Goal: Submit feedback/report problem: Submit feedback/report problem

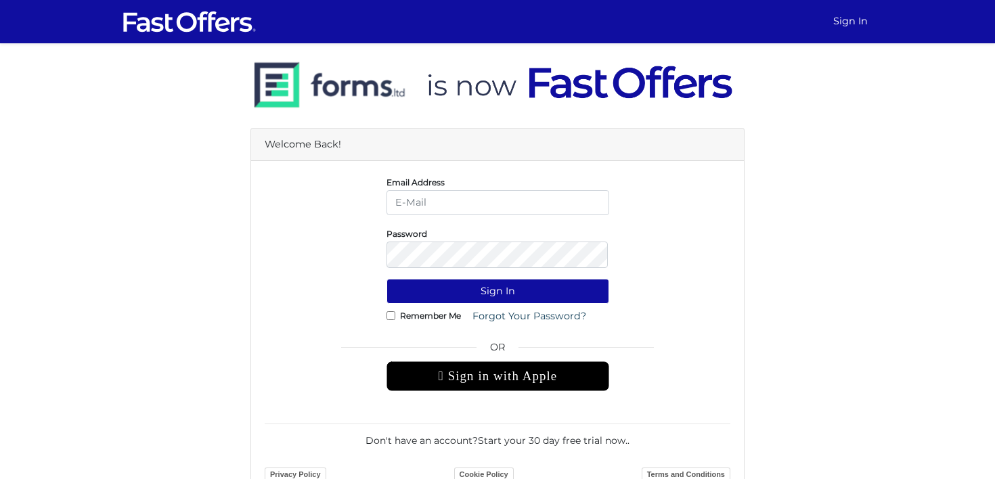
click at [492, 208] on input "email" at bounding box center [497, 202] width 223 height 25
click at [468, 206] on input "email" at bounding box center [497, 202] width 223 height 25
type input "[PERSON_NAME][EMAIL_ADDRESS][DOMAIN_NAME]"
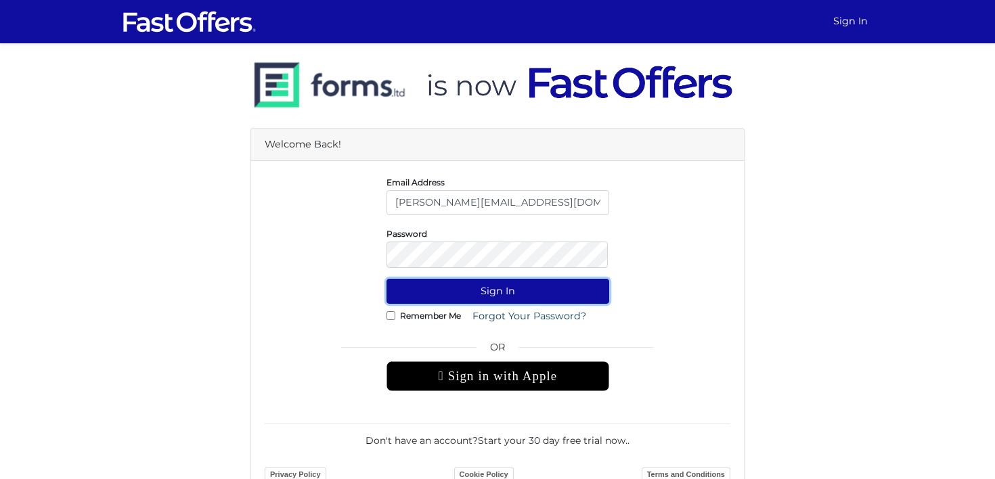
click at [490, 301] on button "Sign In" at bounding box center [497, 291] width 223 height 25
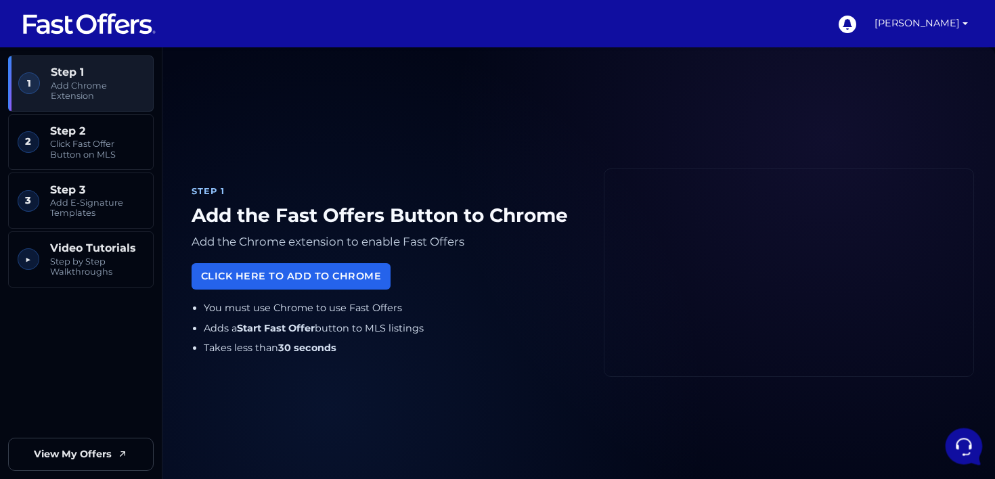
click at [956, 440] on icon at bounding box center [962, 445] width 41 height 41
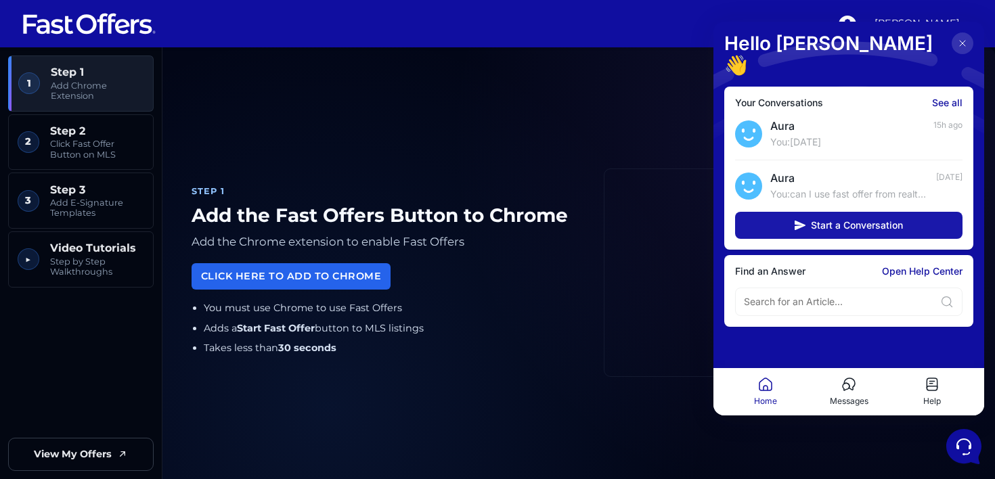
click at [832, 220] on span "Start a Conversation" at bounding box center [857, 225] width 92 height 11
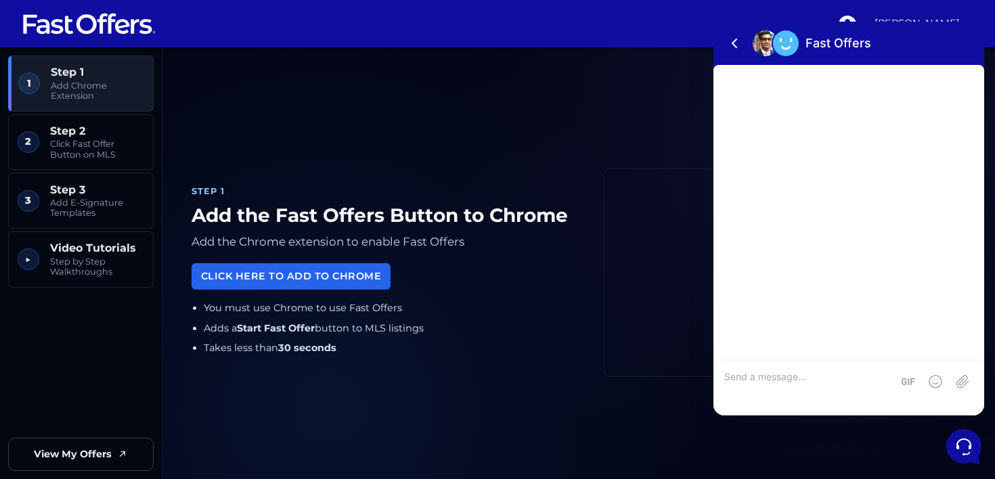
click at [749, 371] on textarea at bounding box center [808, 389] width 168 height 37
type textarea "the button is not working what is going on"
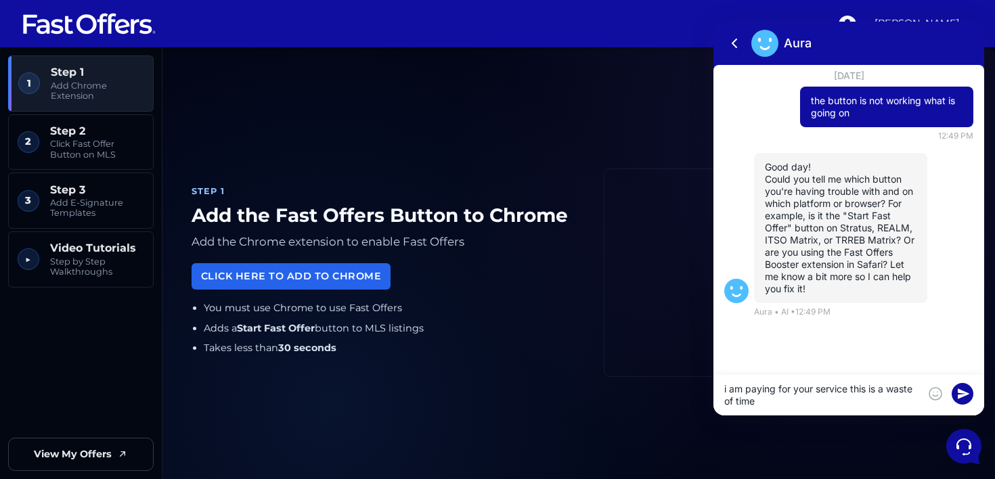
type textarea "i am paying for your service this is a waste of time"
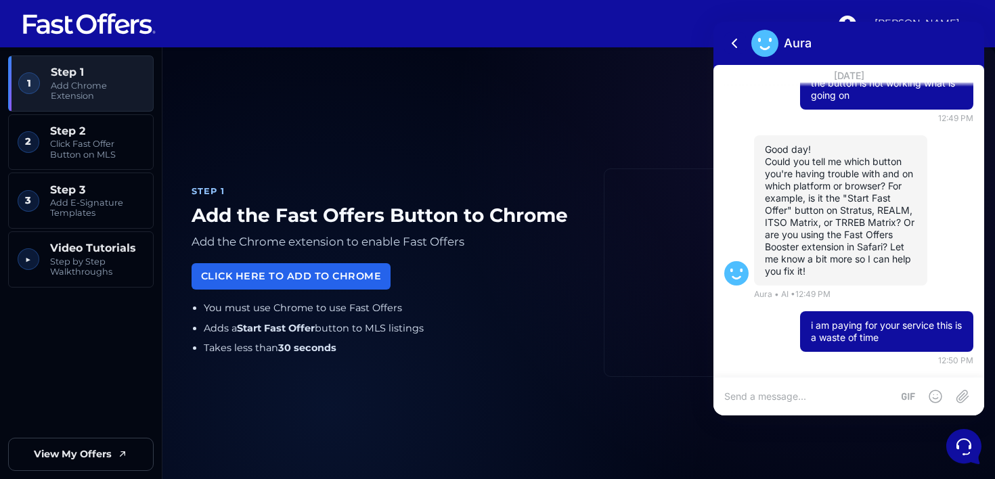
scroll to position [72, 0]
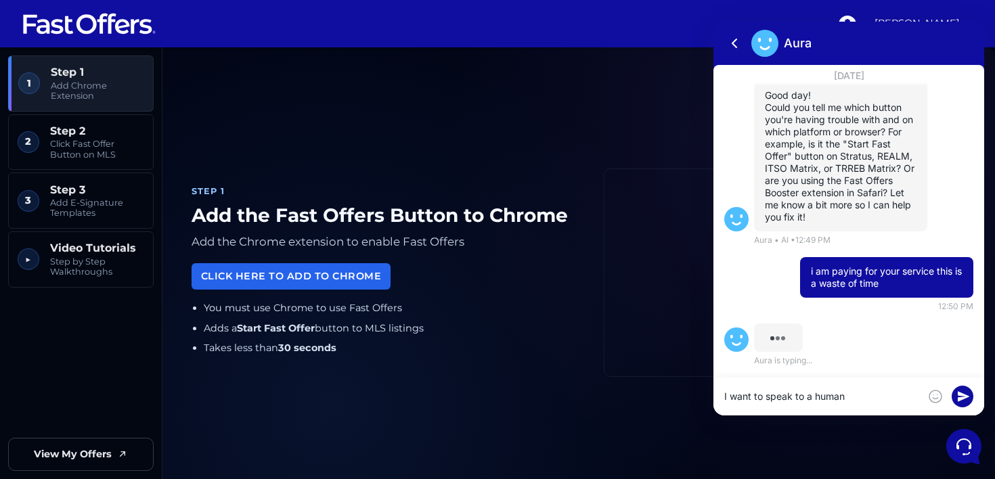
type textarea "I want to speak to a human"
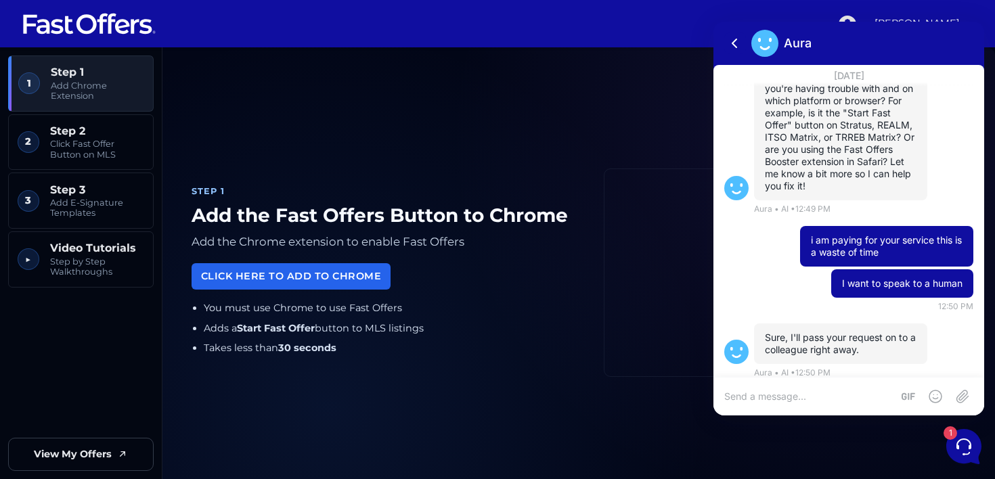
scroll to position [115, 0]
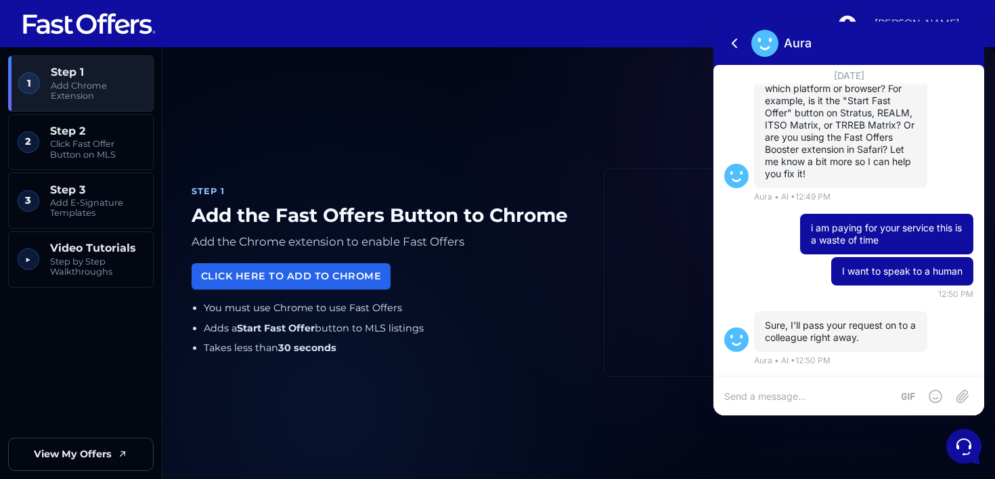
click at [769, 401] on textarea at bounding box center [808, 396] width 168 height 12
type textarea "hello"
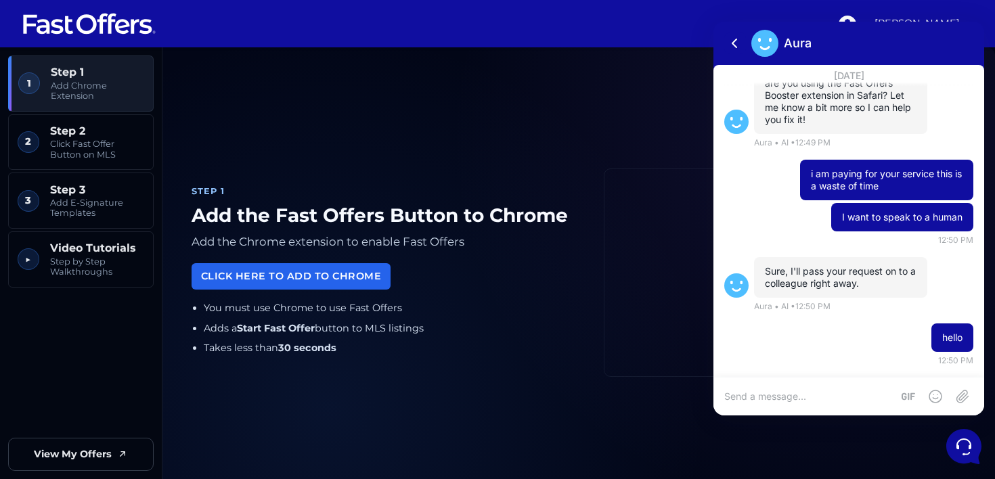
type textarea "g"
type textarea "hello"
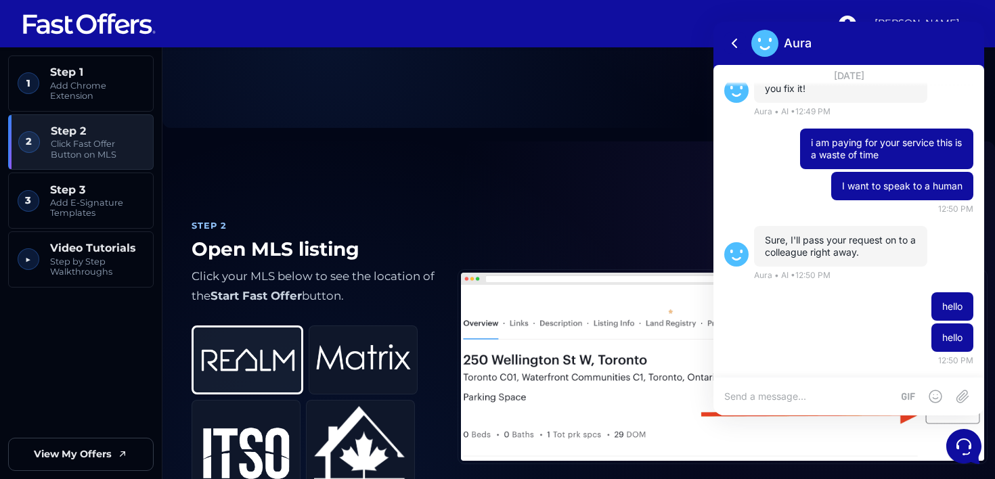
scroll to position [408, 0]
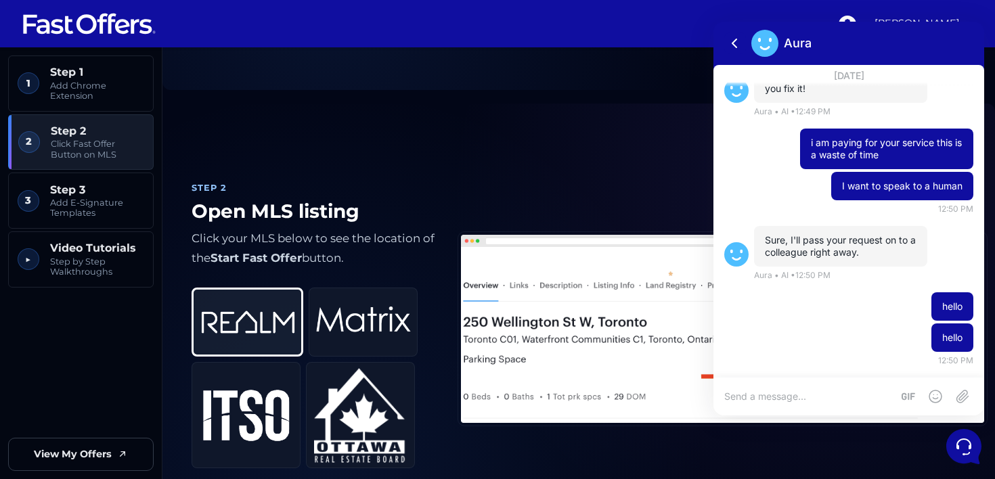
click at [823, 79] on span "September 12, 2025" at bounding box center [849, 76] width 63 height 22
click at [856, 17] on icon at bounding box center [847, 25] width 18 height 18
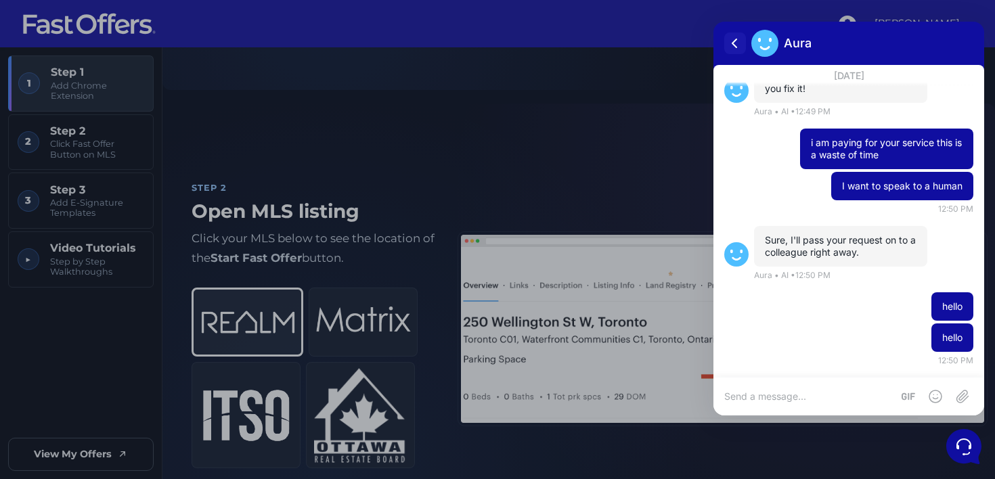
click at [732, 39] on icon at bounding box center [735, 43] width 16 height 16
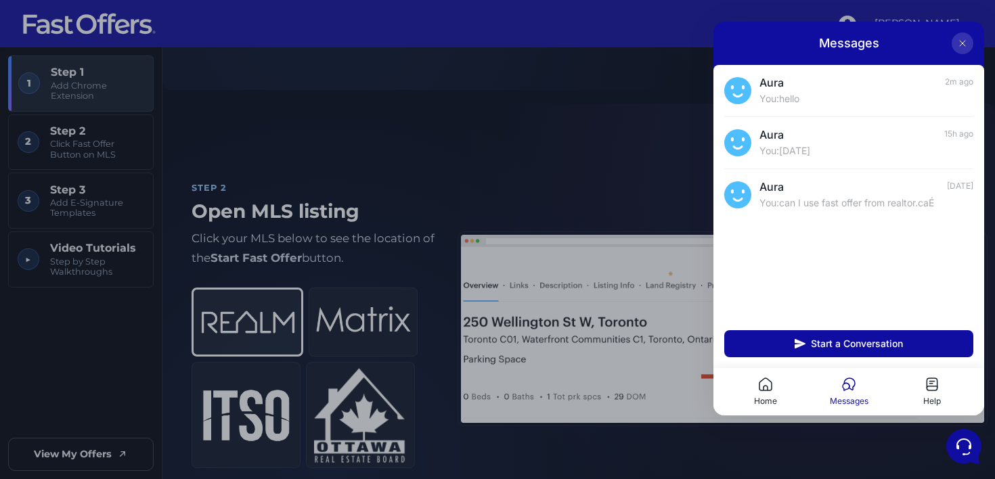
click at [958, 46] on icon at bounding box center [962, 43] width 11 height 11
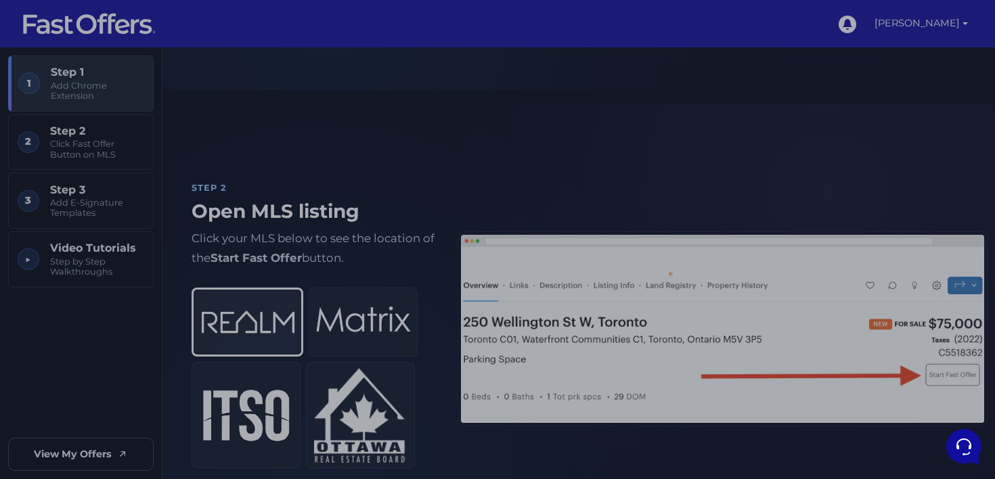
click at [349, 88] on div at bounding box center [497, 239] width 995 height 479
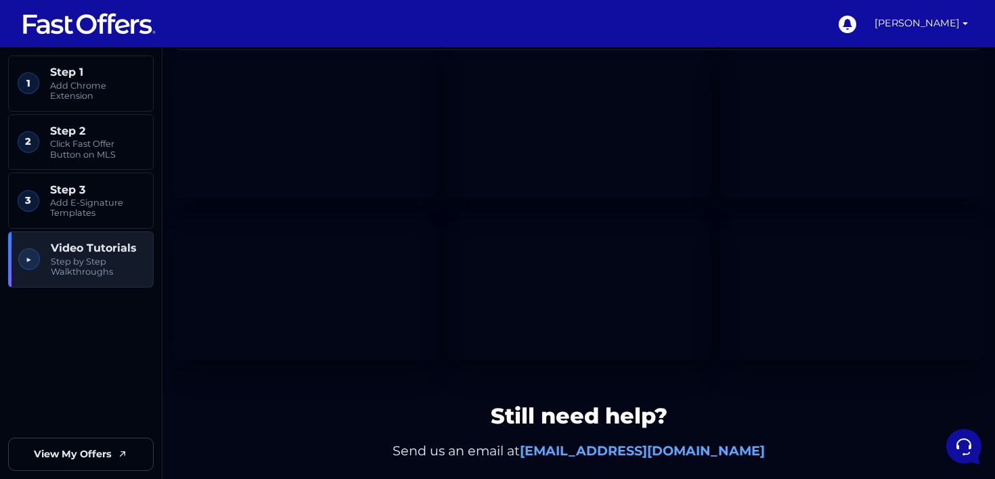
scroll to position [2051, 0]
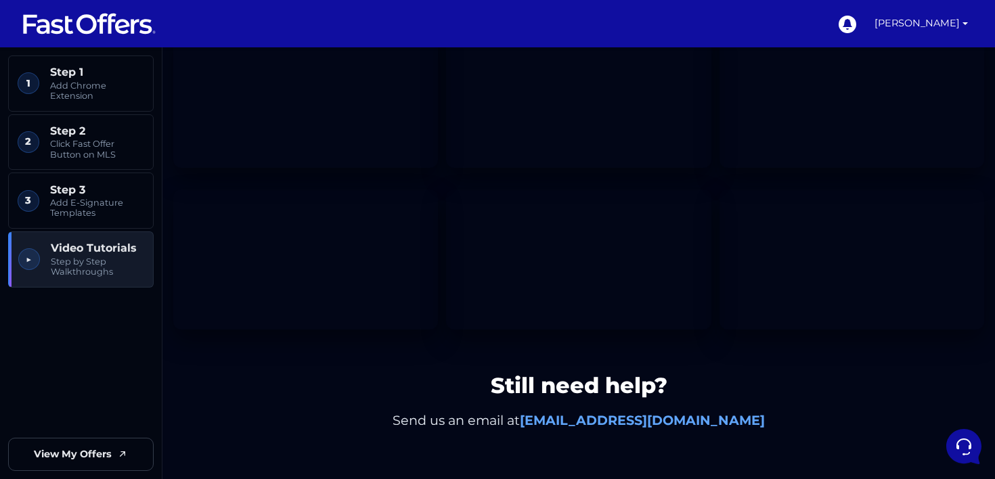
click at [573, 419] on strong "support@fastoffers.ca" at bounding box center [642, 420] width 245 height 16
drag, startPoint x: 570, startPoint y: 419, endPoint x: 725, endPoint y: 417, distance: 155.0
click at [725, 417] on strong "support@fastoffers.ca" at bounding box center [642, 420] width 245 height 16
copy strong "support@fastoffers.ca"
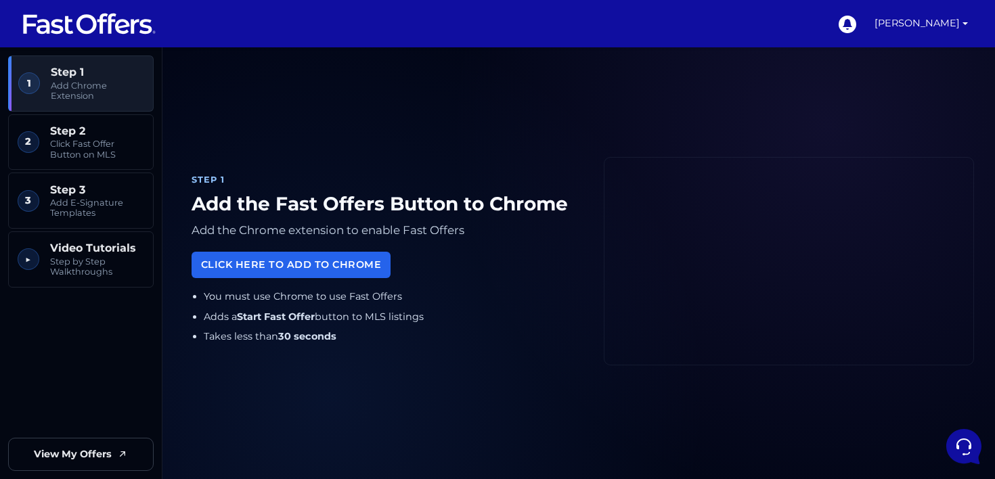
scroll to position [0, 0]
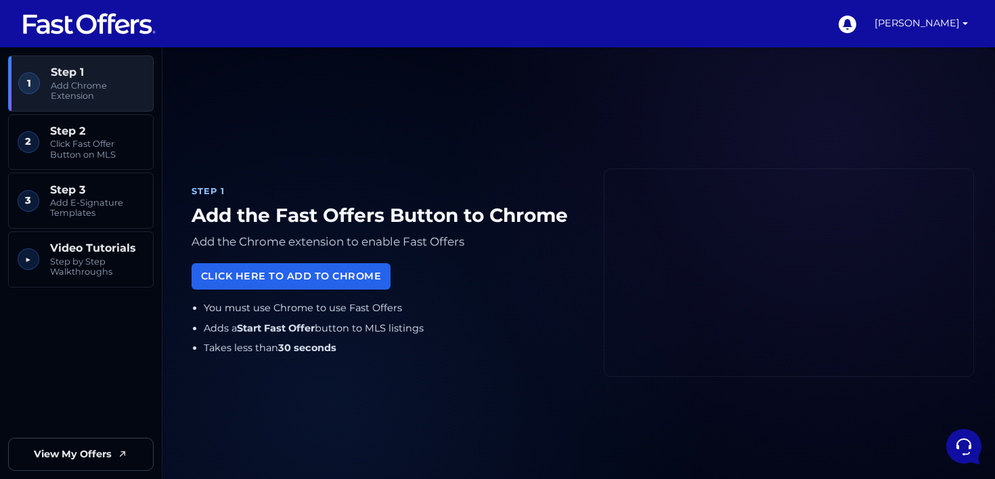
click at [344, 307] on div "Step 1 Add the Fast Offers Button to Chrome Add the Chrome extension to enable …" at bounding box center [386, 272] width 407 height 202
click at [335, 284] on link "Click Here to Add to Chrome" at bounding box center [291, 274] width 199 height 26
click at [277, 288] on link "Click Here to Add to Chrome" at bounding box center [291, 274] width 199 height 26
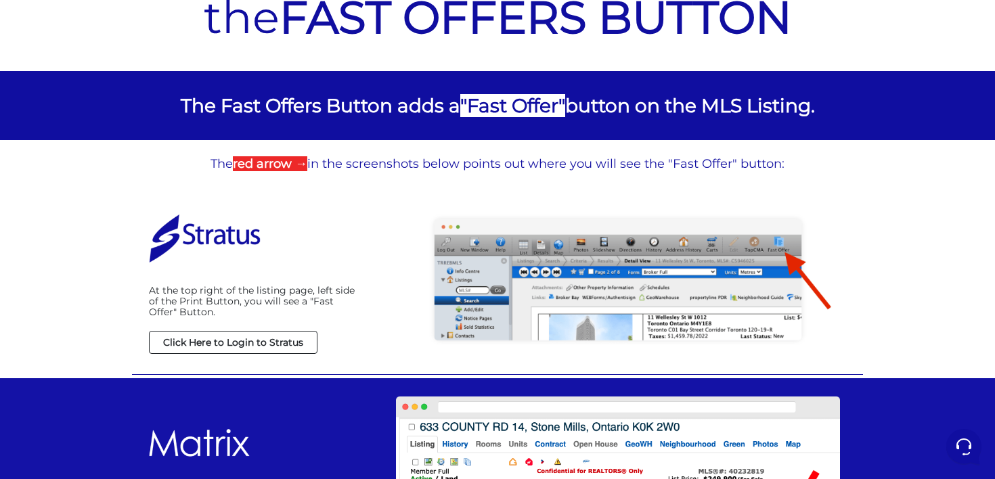
scroll to position [133, 0]
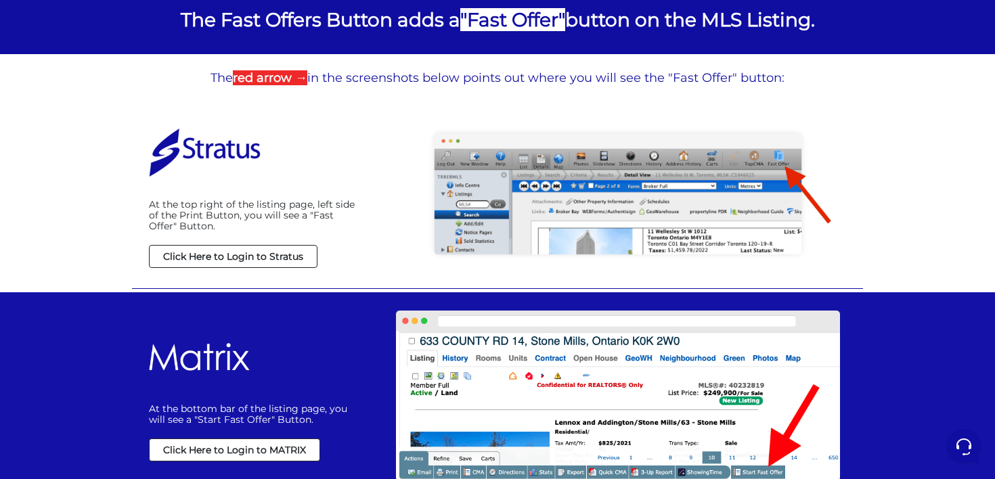
scroll to position [243, 0]
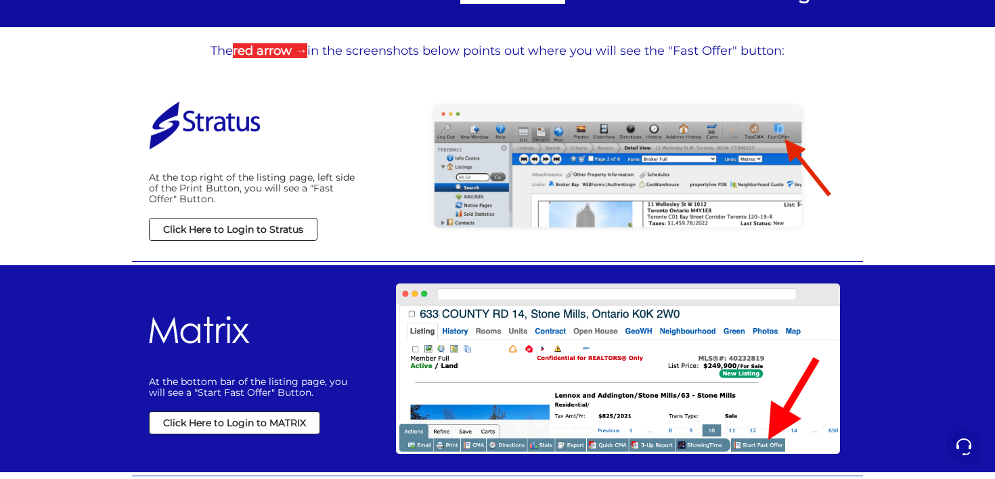
click at [245, 228] on strong "Click Here to Login to Stratus" at bounding box center [233, 229] width 140 height 12
